Goal: Task Accomplishment & Management: Manage account settings

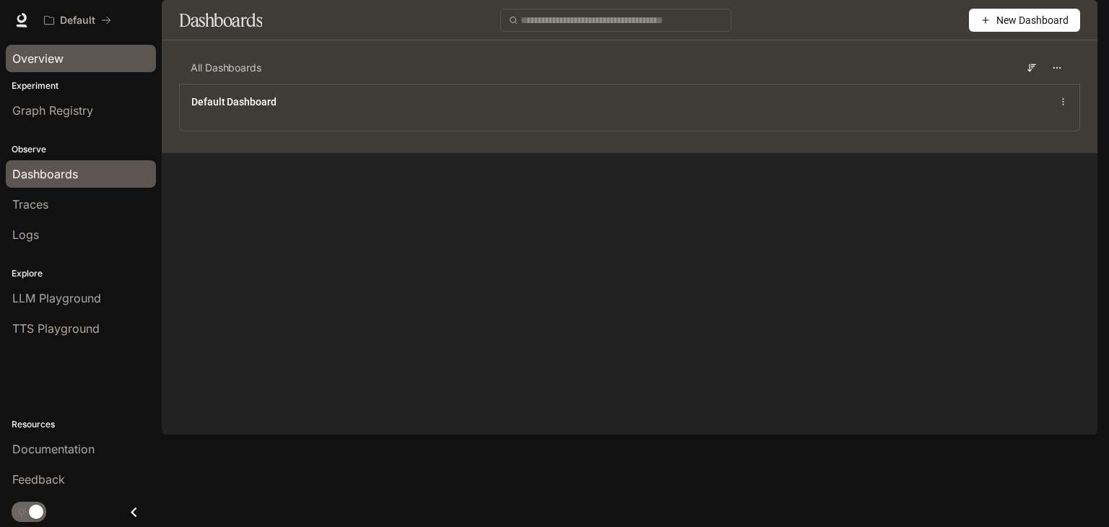
click at [35, 64] on span "Overview" at bounding box center [37, 58] width 51 height 17
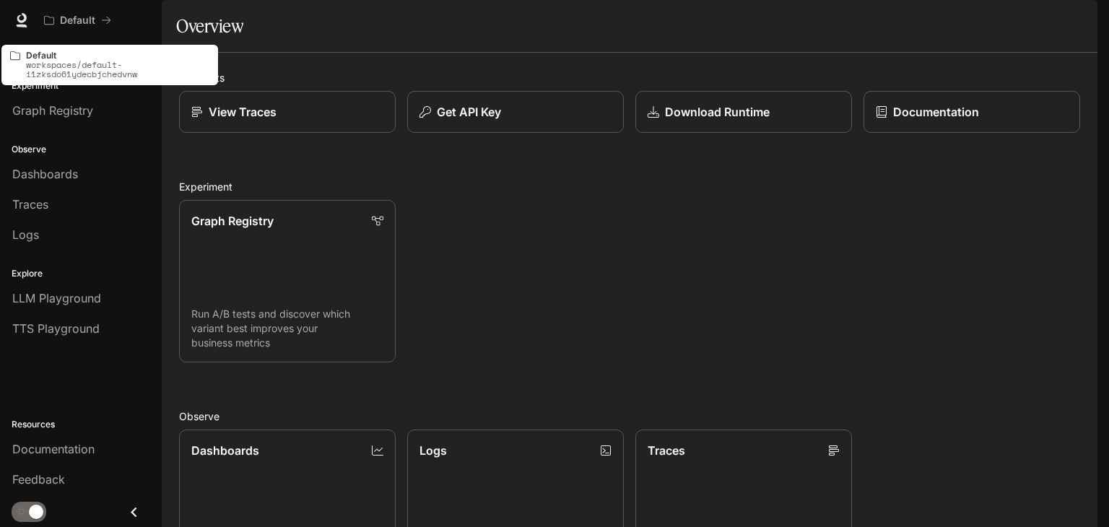
click at [47, 63] on p "workspaces/default-i1zksdo61ydecbjchedvnw" at bounding box center [117, 69] width 183 height 19
click at [107, 15] on icon "All workspaces" at bounding box center [106, 20] width 10 height 10
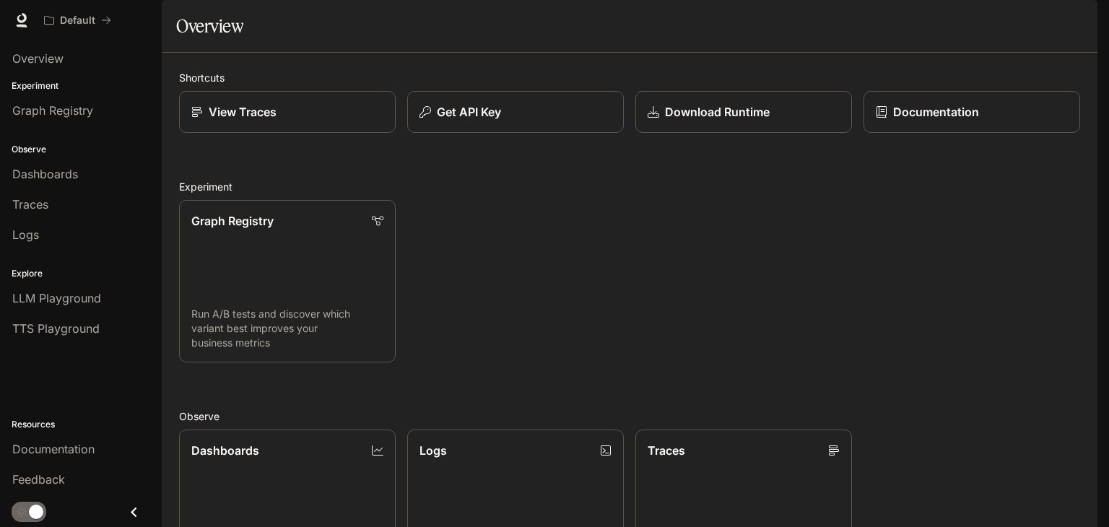
click at [1083, 22] on img "button" at bounding box center [1078, 20] width 20 height 20
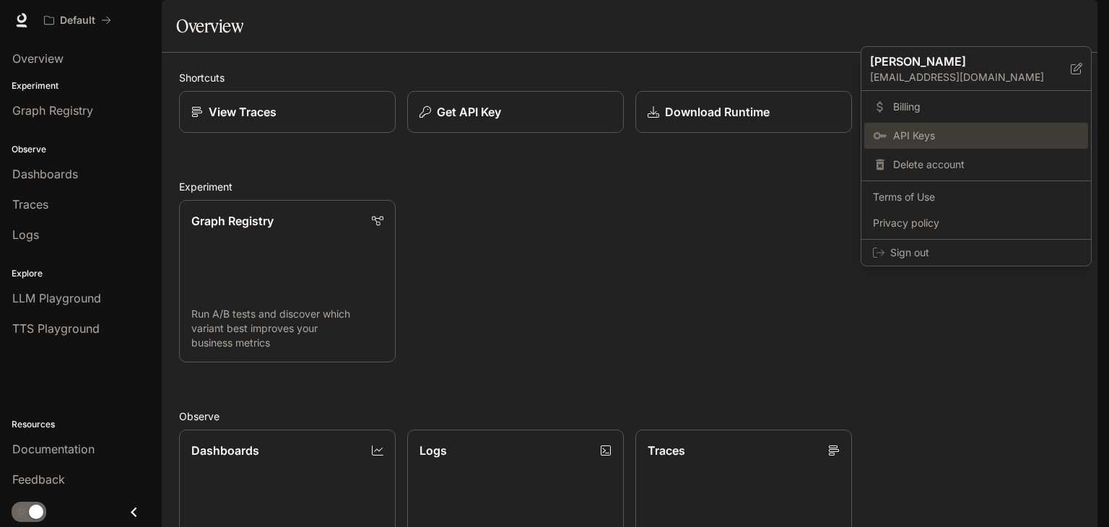
click at [904, 131] on span "API Keys" at bounding box center [987, 136] width 186 height 14
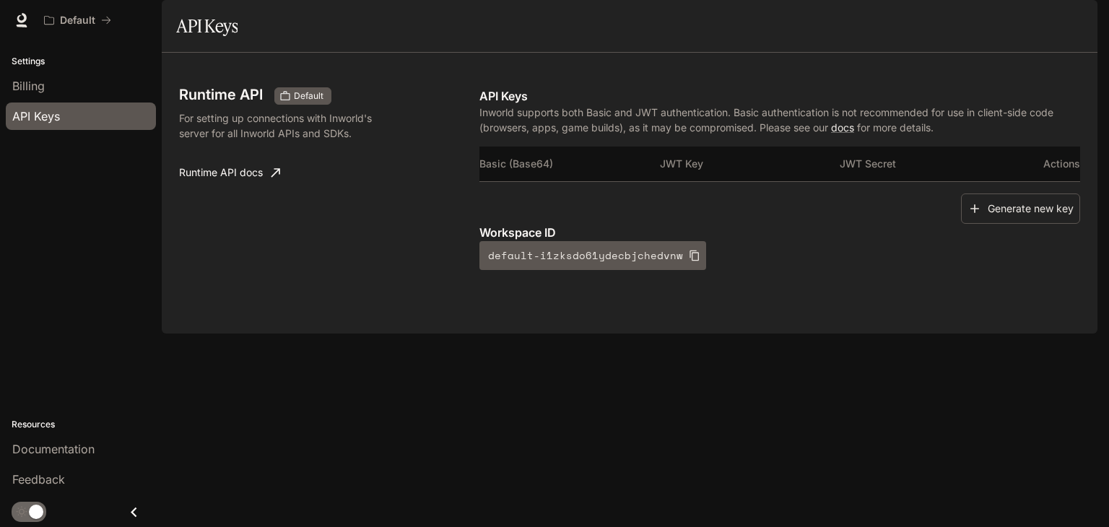
click at [141, 508] on icon "Close drawer" at bounding box center [134, 513] width 20 height 20
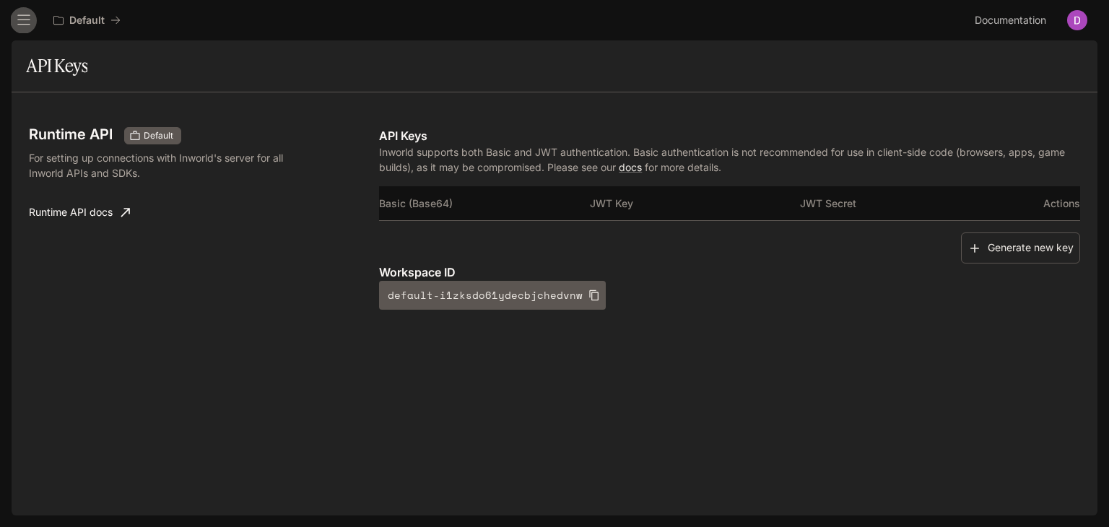
click at [17, 25] on icon "open drawer" at bounding box center [24, 20] width 14 height 14
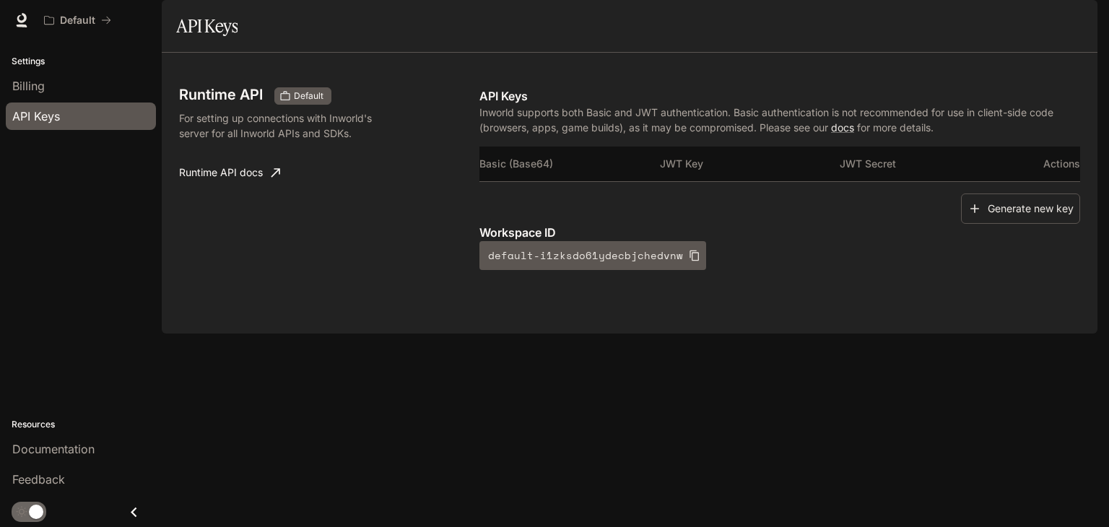
click at [38, 60] on p "Settings" at bounding box center [81, 61] width 162 height 13
click at [24, 61] on p "Settings" at bounding box center [81, 61] width 162 height 13
click at [40, 117] on span "API Keys" at bounding box center [36, 116] width 48 height 17
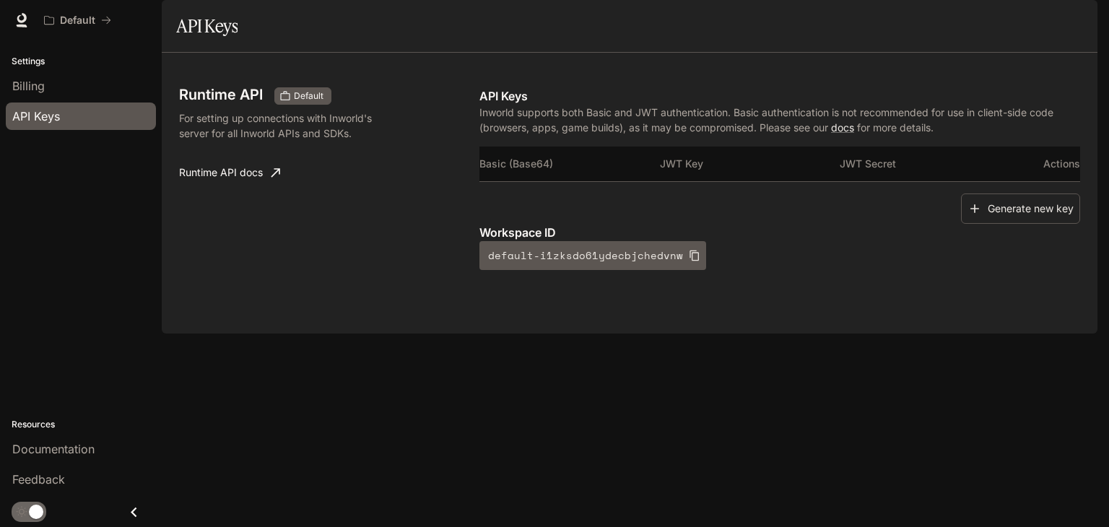
click at [40, 117] on span "API Keys" at bounding box center [36, 116] width 48 height 17
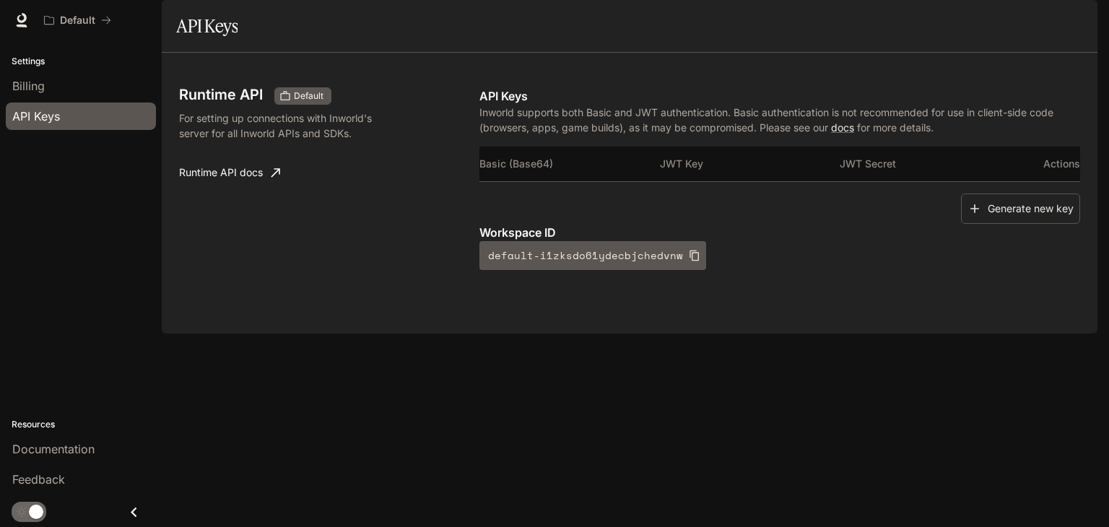
click at [40, 117] on span "API Keys" at bounding box center [36, 116] width 48 height 17
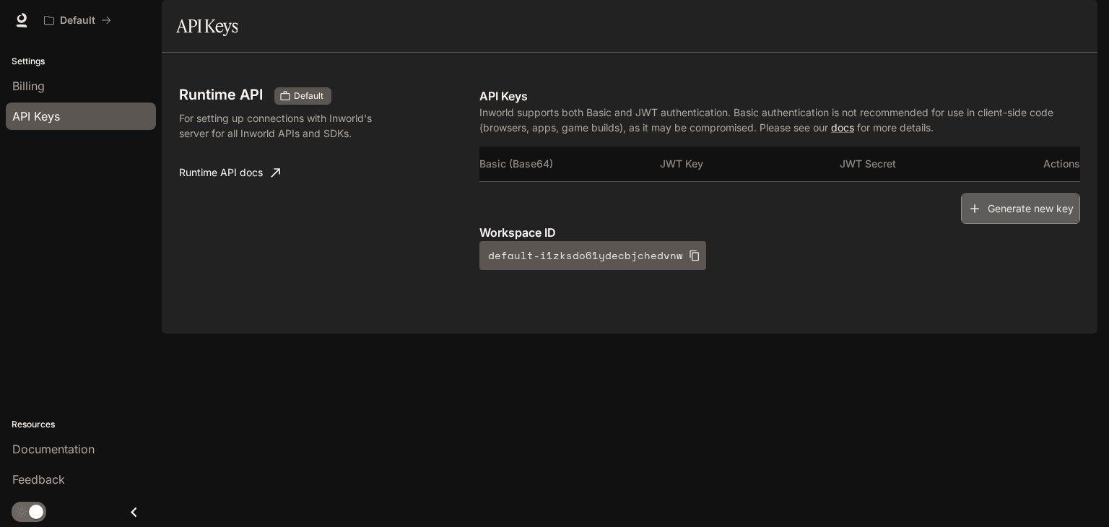
click at [1015, 225] on button "Generate new key" at bounding box center [1020, 209] width 119 height 31
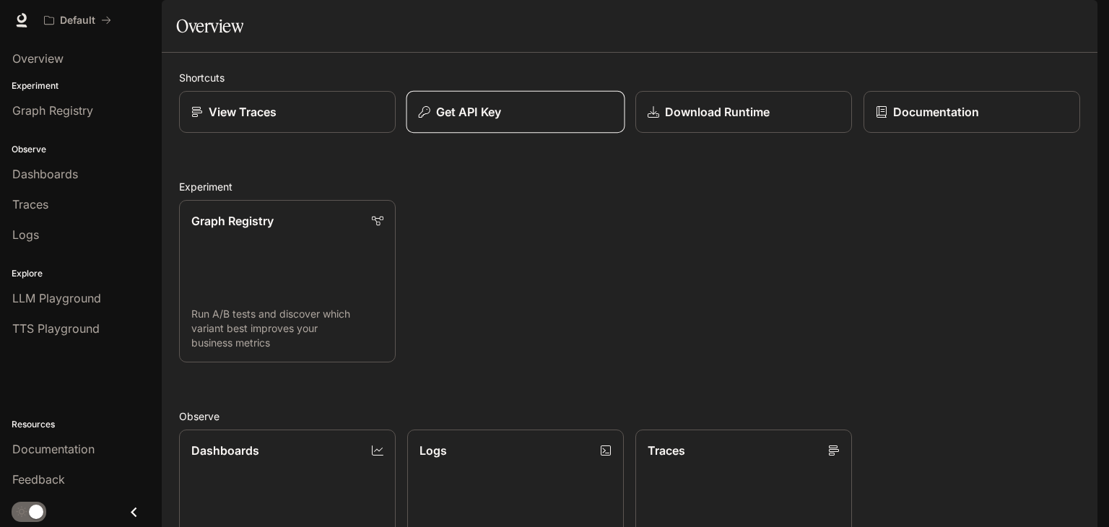
click at [501, 121] on div "Get API Key" at bounding box center [516, 111] width 194 height 17
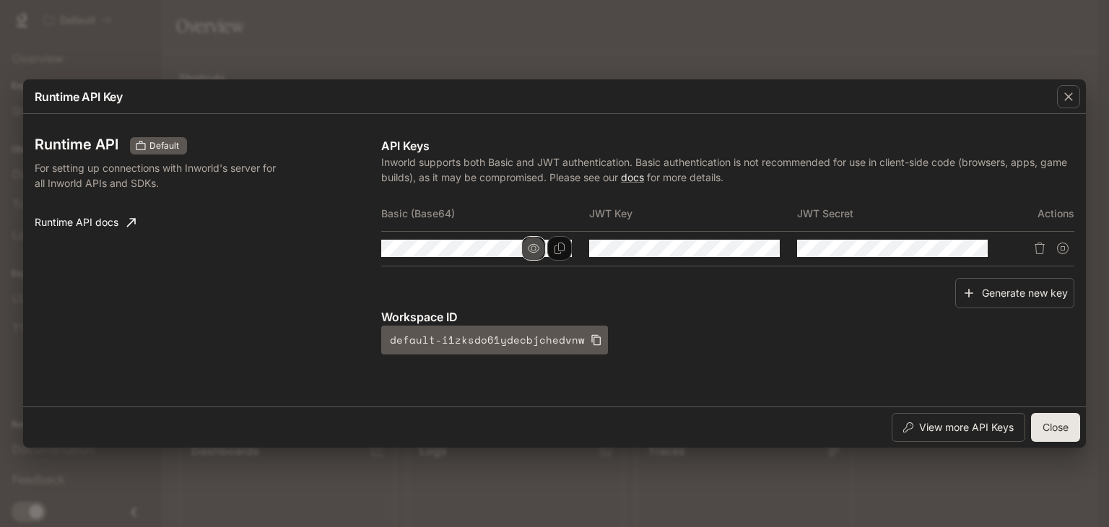
click at [534, 247] on icon "button" at bounding box center [534, 249] width 12 height 12
click at [740, 251] on icon "button" at bounding box center [742, 249] width 12 height 12
click at [953, 245] on icon "button" at bounding box center [950, 248] width 12 height 9
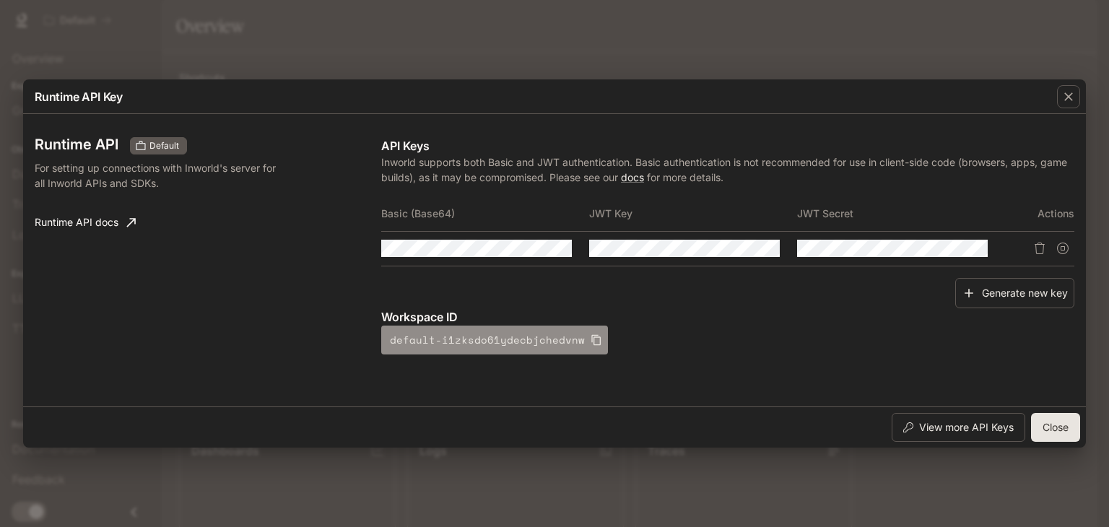
click at [592, 339] on icon "button" at bounding box center [596, 340] width 9 height 11
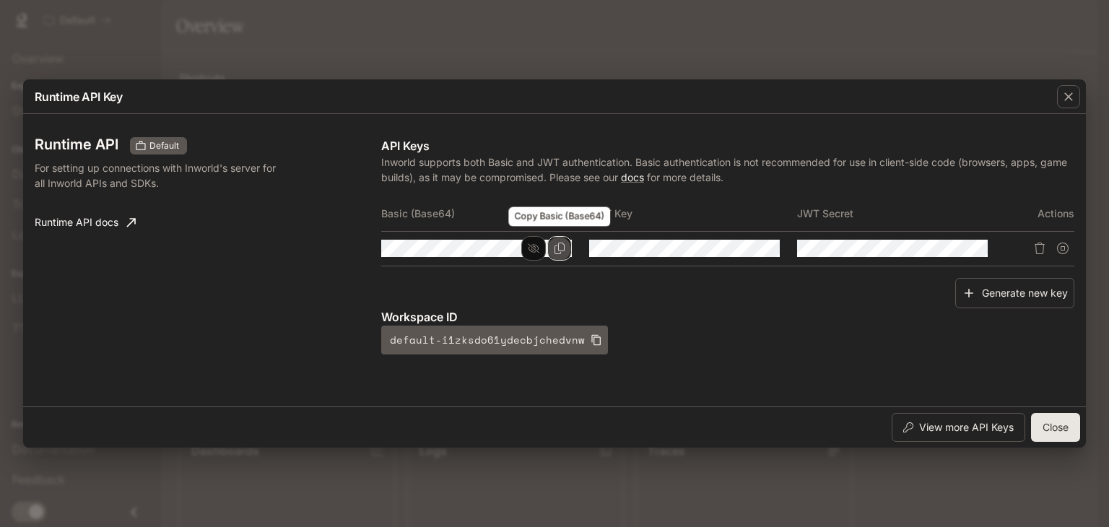
click at [559, 253] on icon "Copy Basic (Base64)" at bounding box center [560, 249] width 12 height 12
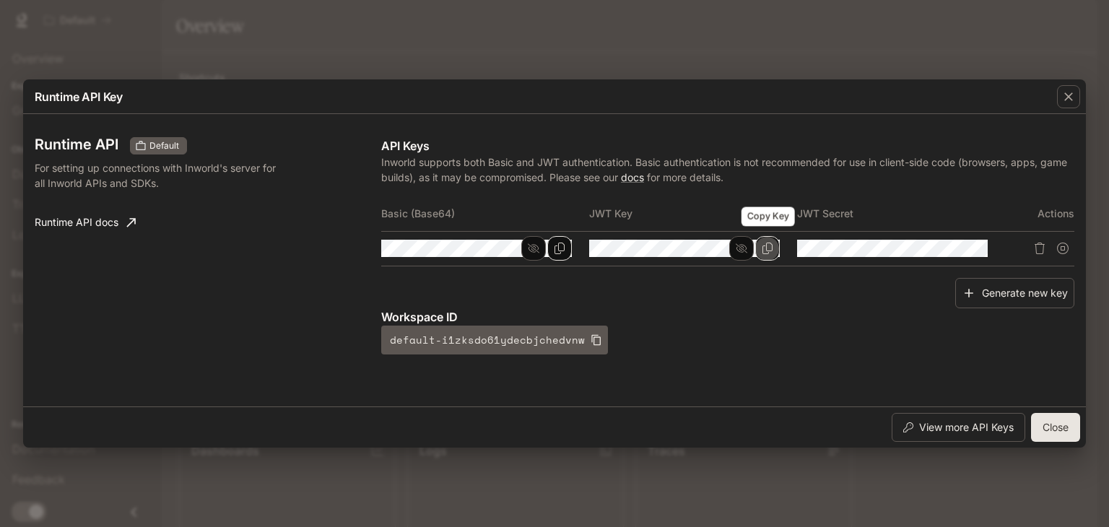
click at [769, 248] on icon "Copy Key" at bounding box center [768, 249] width 12 height 12
click at [979, 254] on icon "Copy Secret" at bounding box center [976, 249] width 12 height 12
